Goal: Information Seeking & Learning: Learn about a topic

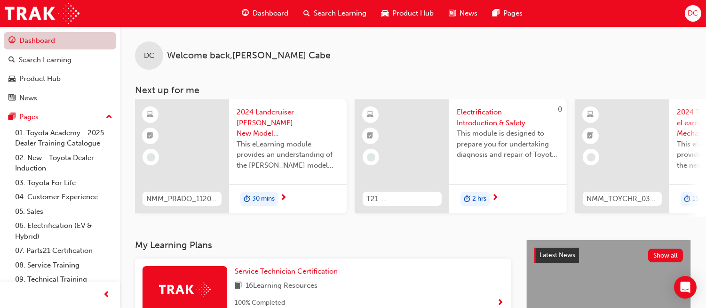
click at [87, 38] on link "Dashboard" at bounding box center [60, 40] width 112 height 17
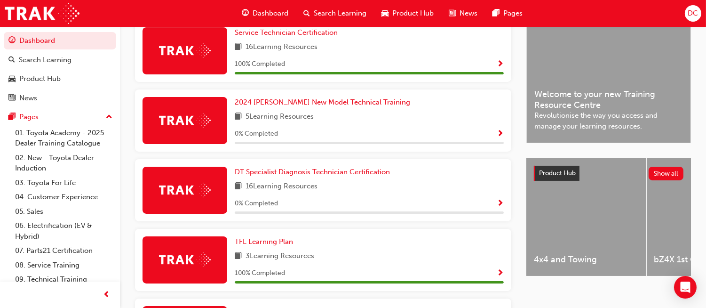
scroll to position [251, 0]
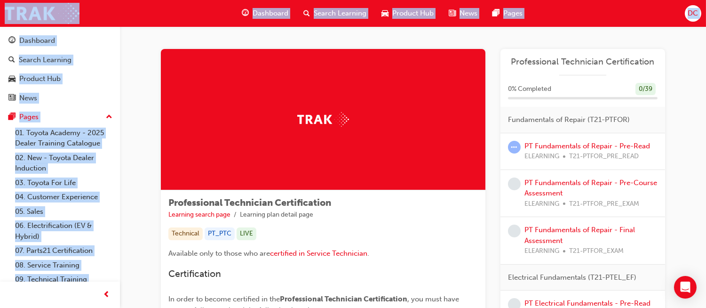
click at [588, 168] on div "PT Fundamentals of Repair - Pre-Read ELEARNING T21-PTFOR_PRE_READ" at bounding box center [583, 151] width 165 height 37
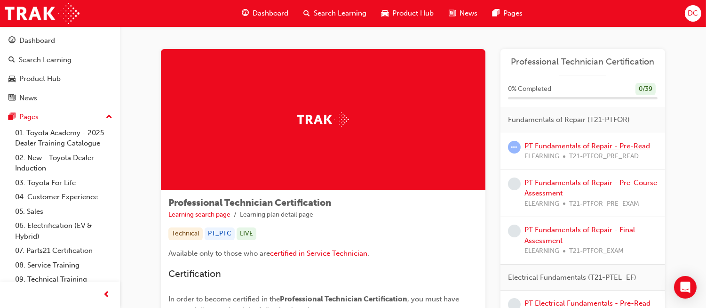
click at [580, 143] on link "PT Fundamentals of Repair - Pre-Read" at bounding box center [588, 146] width 126 height 8
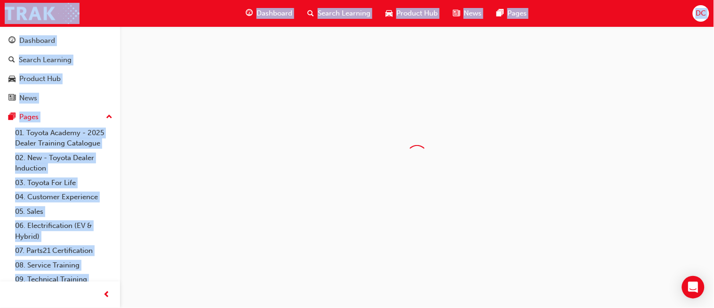
click at [580, 143] on div at bounding box center [417, 155] width 594 height 258
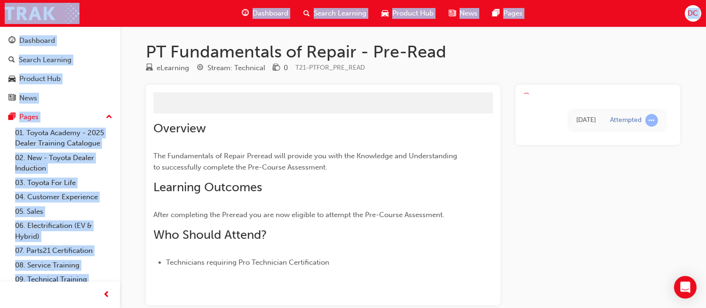
click at [580, 143] on div "[DATE] Attempted" at bounding box center [598, 115] width 165 height 60
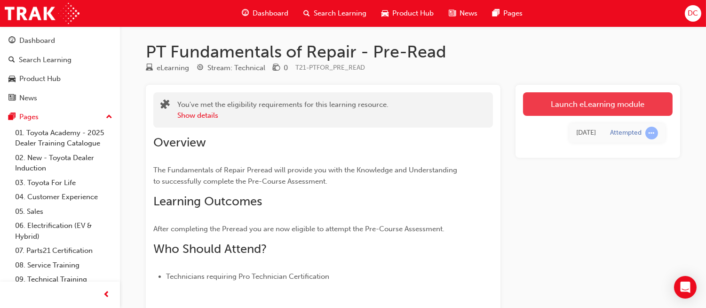
click at [609, 101] on link "Launch eLearning module" at bounding box center [598, 104] width 150 height 24
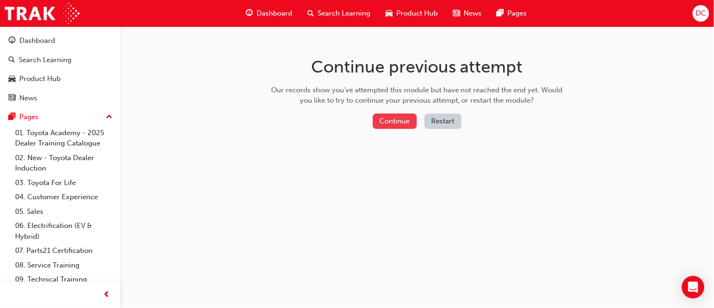
click at [395, 119] on button "Continue" at bounding box center [395, 121] width 44 height 16
